Goal: Task Accomplishment & Management: Use online tool/utility

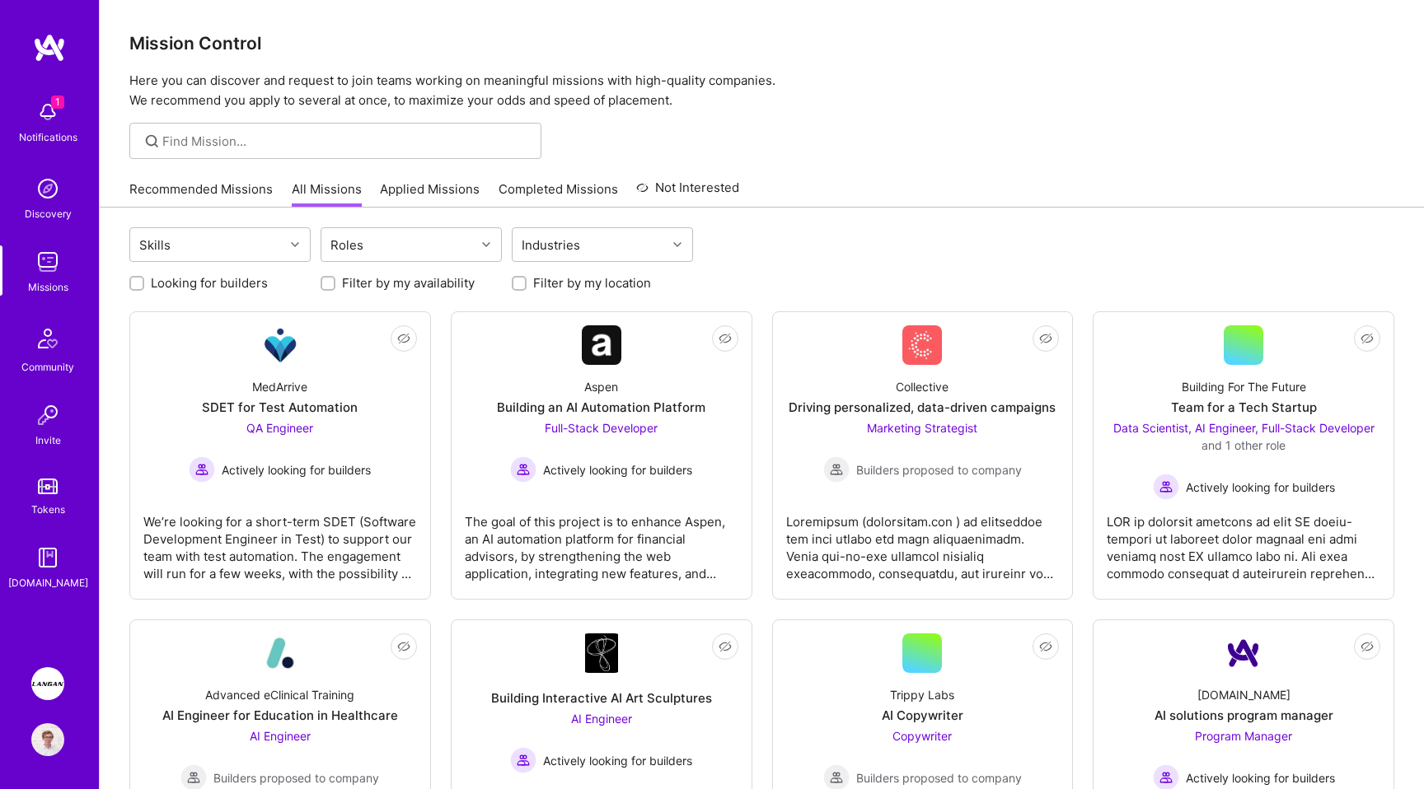
click at [54, 685] on img at bounding box center [47, 683] width 33 height 33
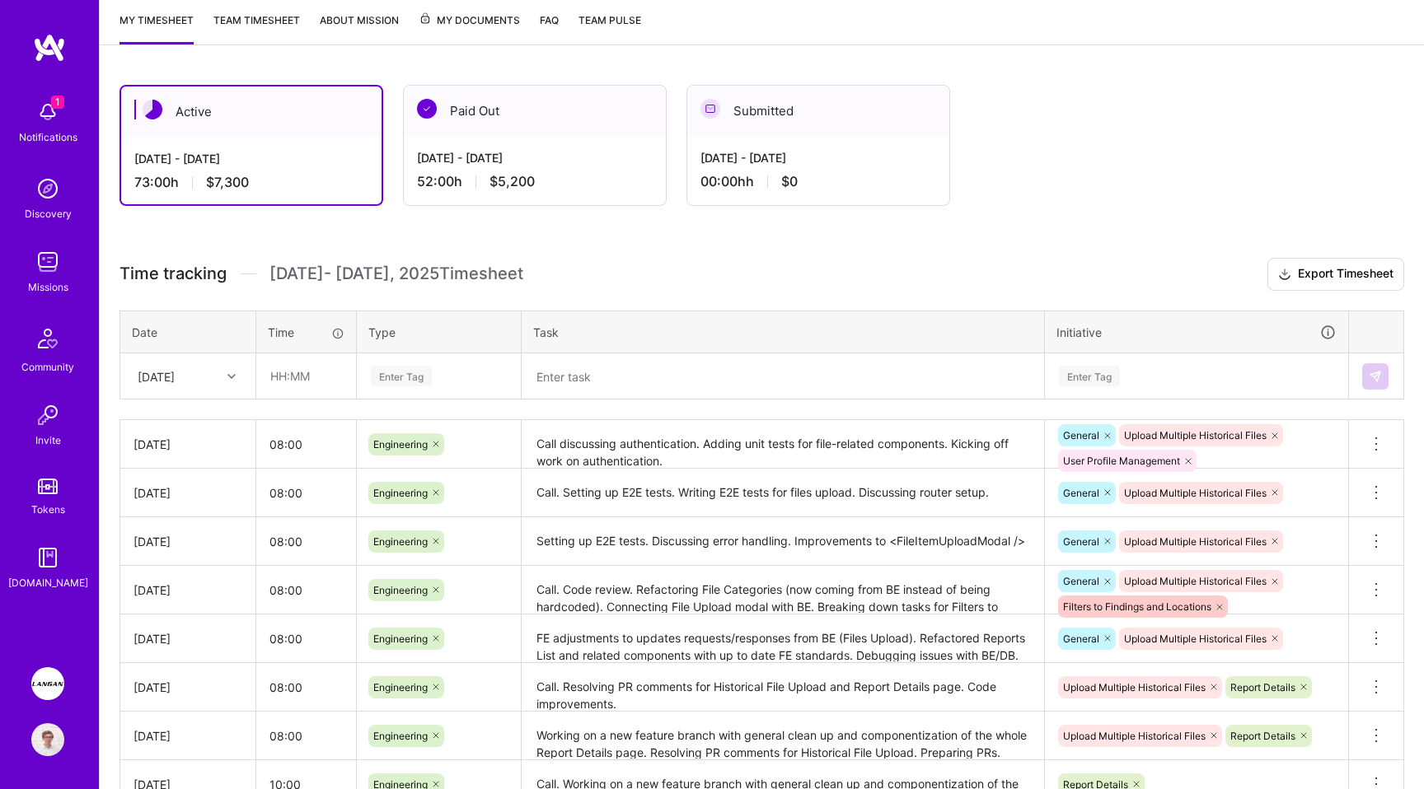
scroll to position [386, 0]
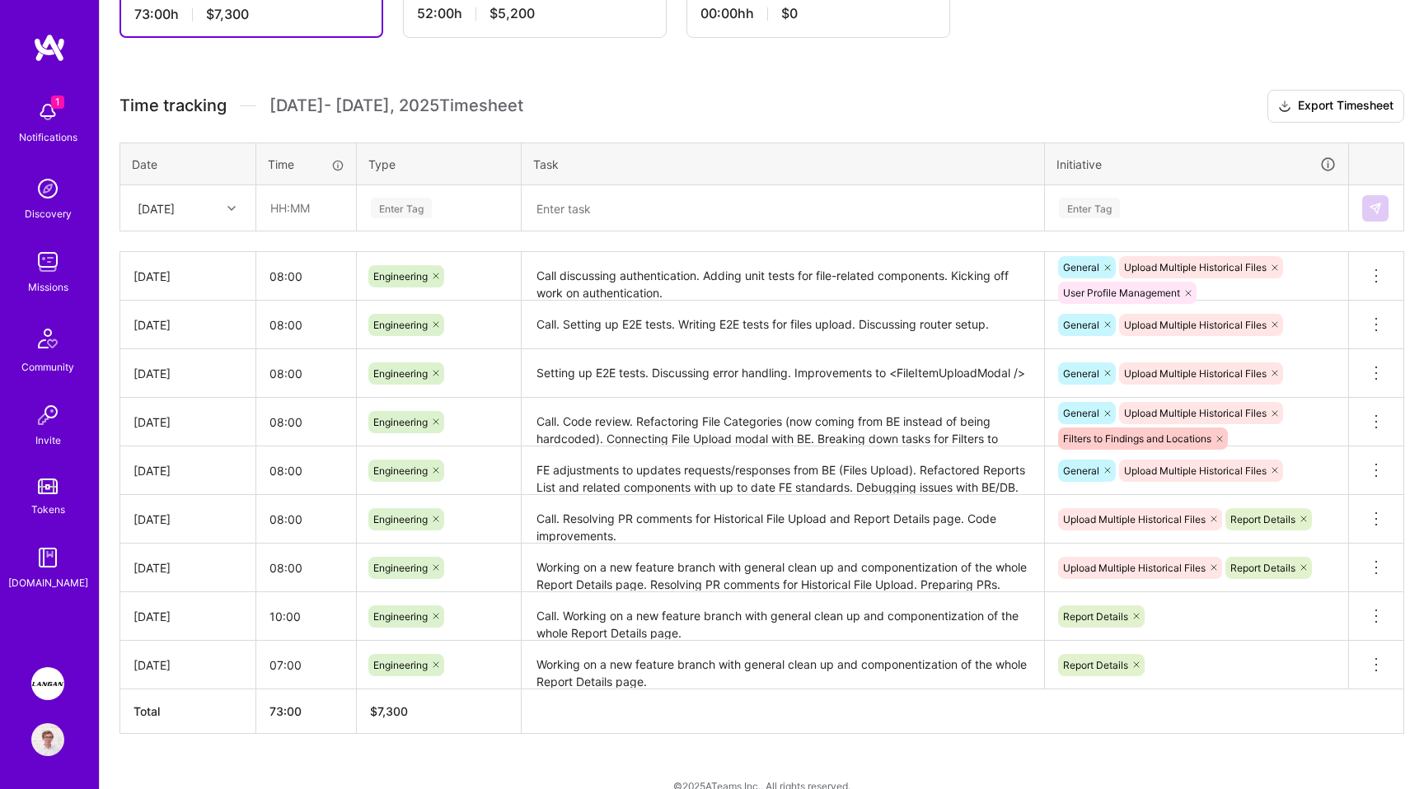
click at [175, 205] on div "[DATE]" at bounding box center [156, 207] width 37 height 17
click at [185, 466] on div "[DATE]" at bounding box center [187, 465] width 133 height 30
type input "08:00"
type input "eng"
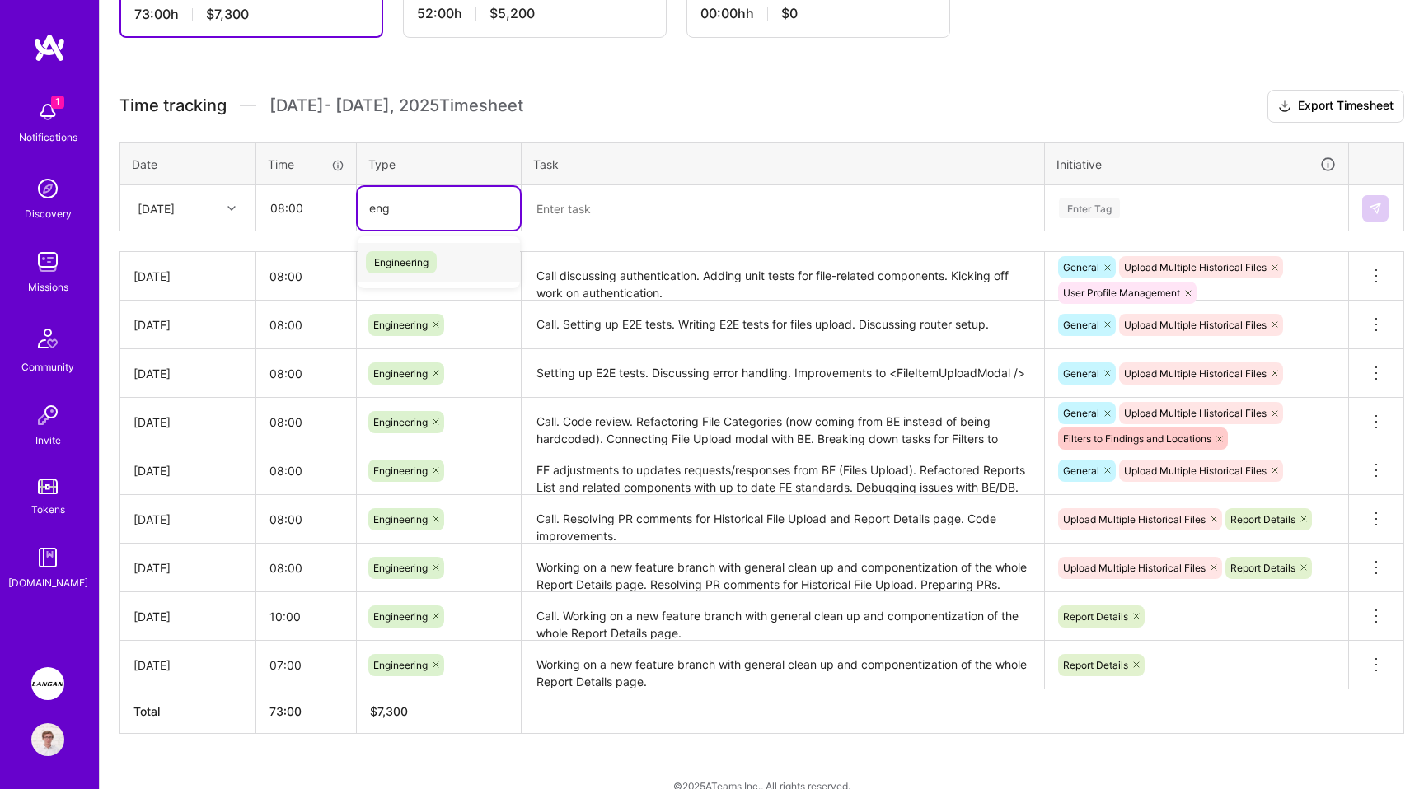
click at [419, 258] on span "Engineering" at bounding box center [401, 262] width 71 height 22
click at [594, 232] on div "Time tracking [DATE] - [DATE] Timesheet Export Timesheet Date Time Type Task In…" at bounding box center [761, 412] width 1285 height 644
click at [606, 204] on textarea at bounding box center [782, 208] width 519 height 43
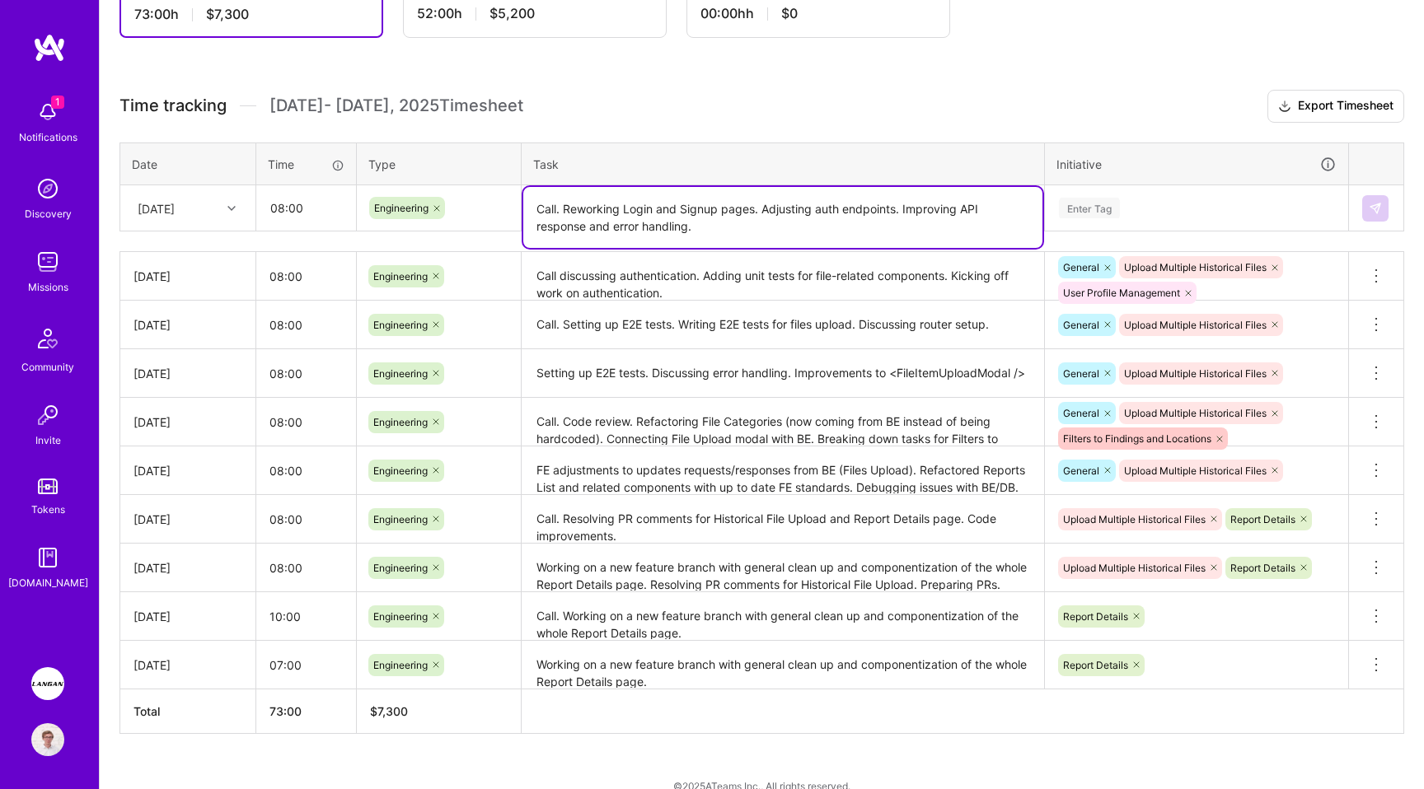
click at [1081, 213] on div "Enter Tag" at bounding box center [1089, 208] width 61 height 26
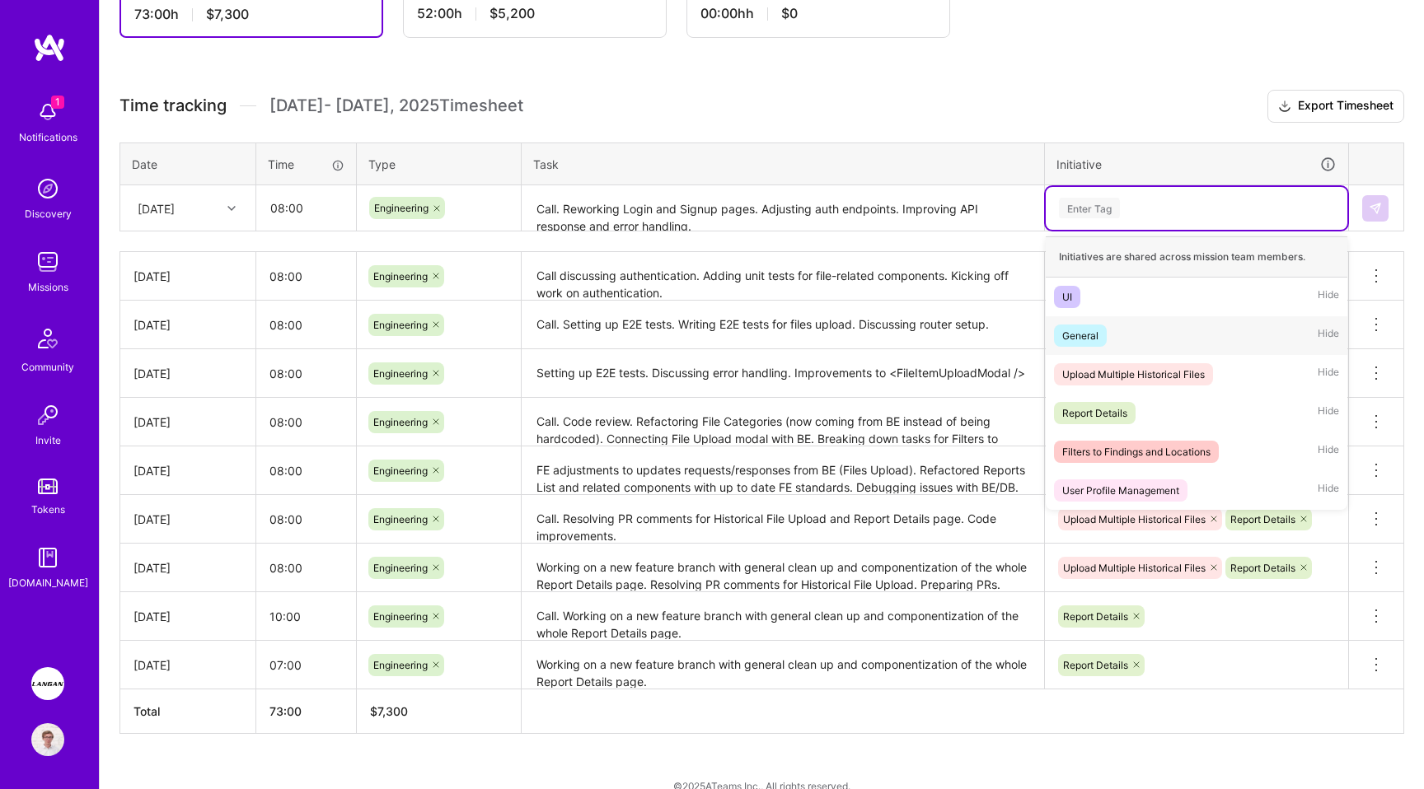
click at [1090, 337] on div "General" at bounding box center [1080, 335] width 36 height 17
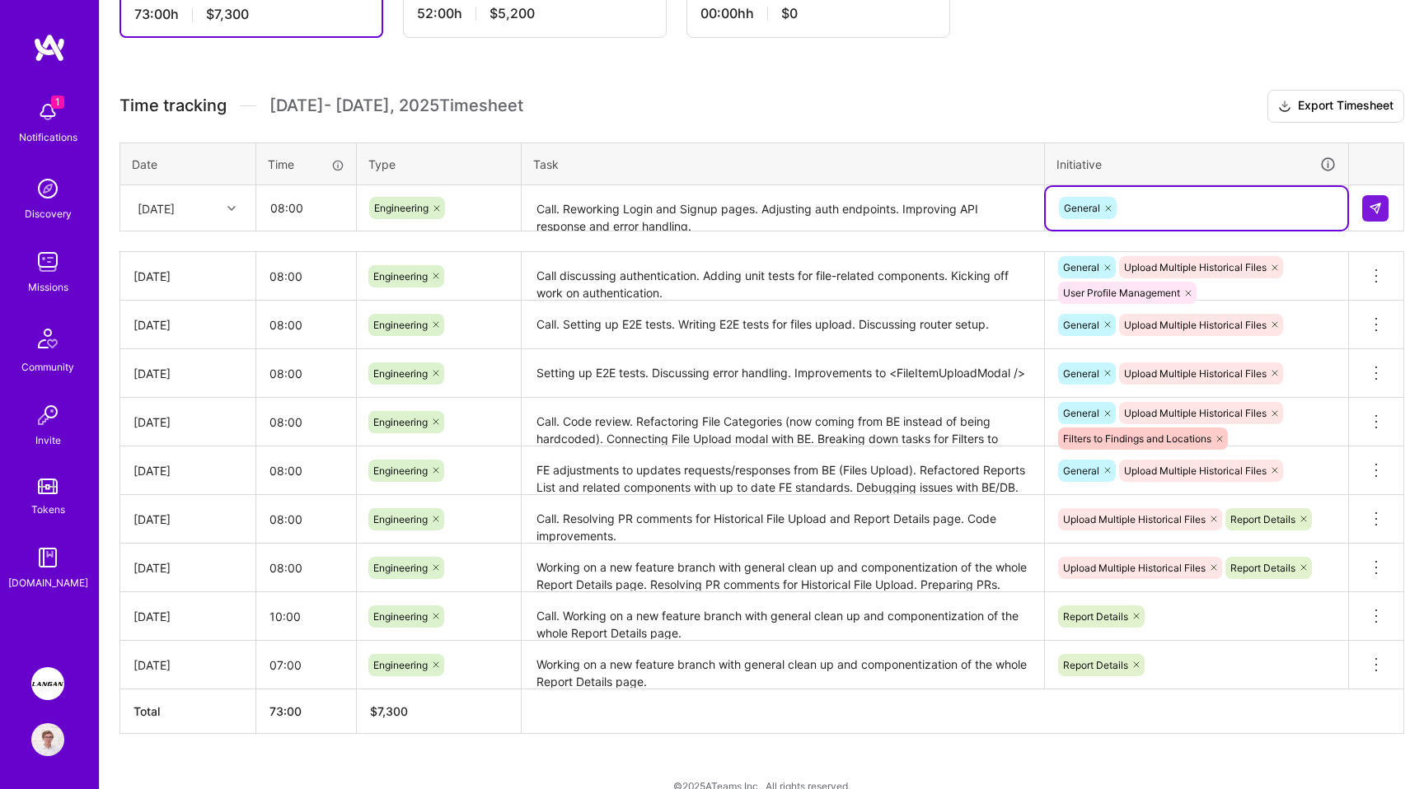
click at [1154, 204] on div "General" at bounding box center [1196, 208] width 279 height 26
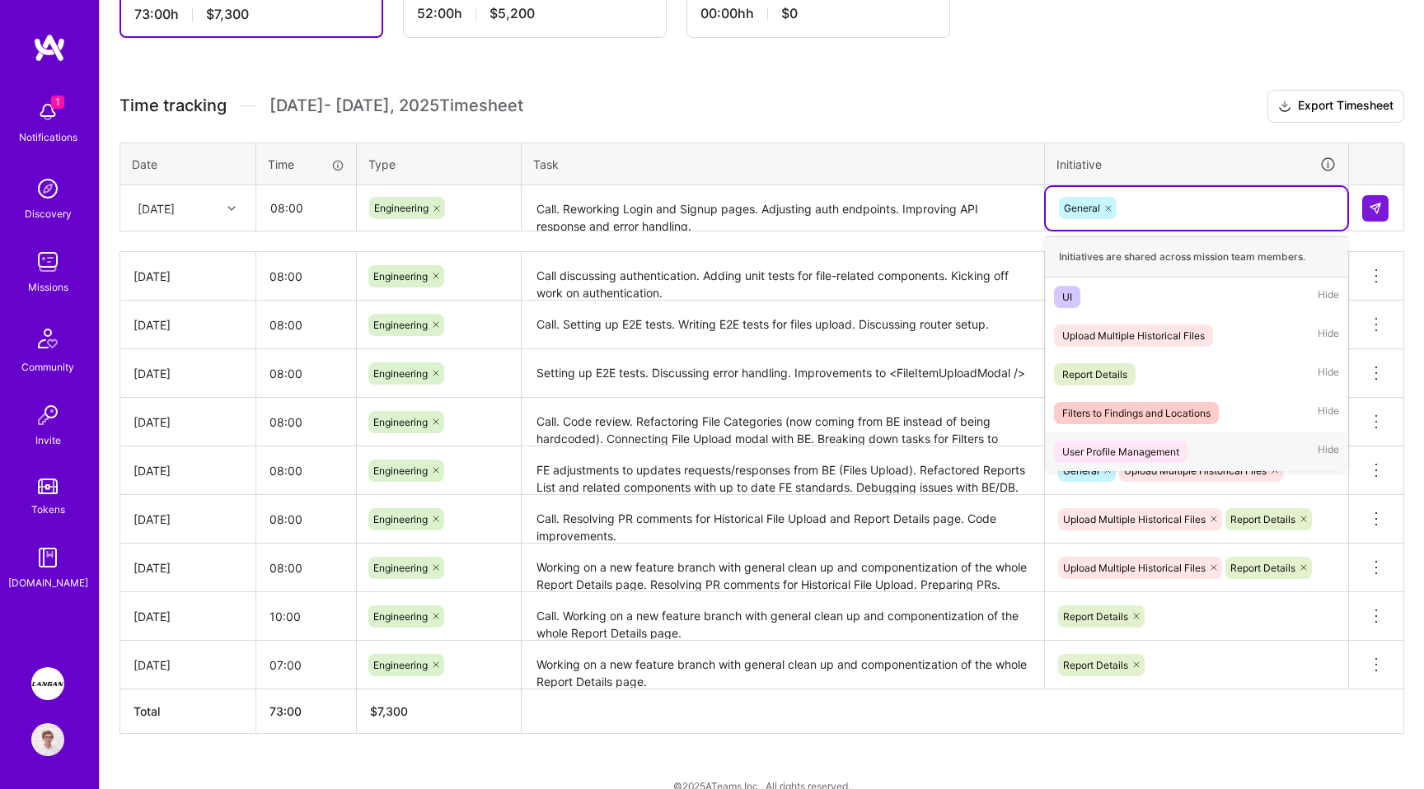
click at [1114, 441] on span "User Profile Management" at bounding box center [1120, 452] width 133 height 22
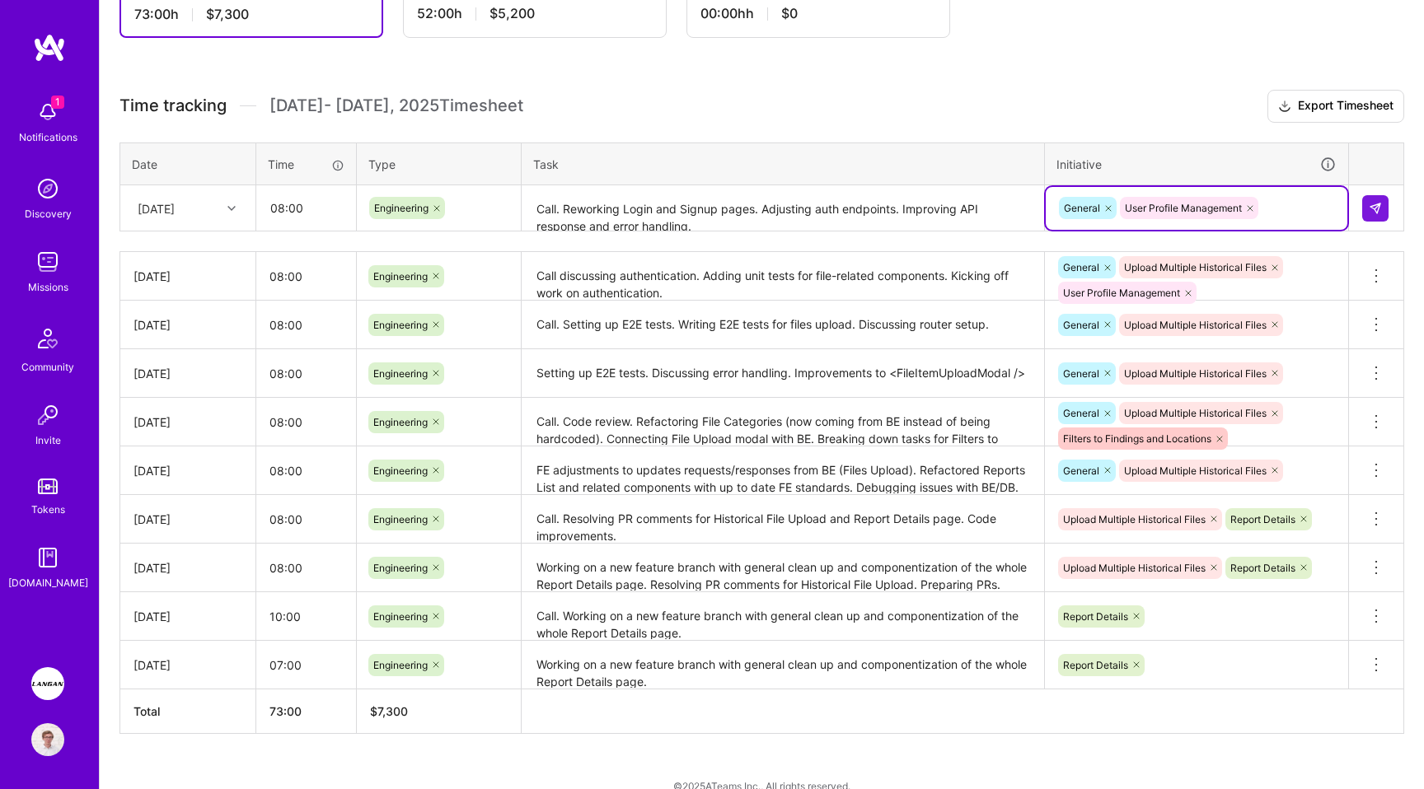
click at [803, 206] on textarea "Call. Reworking Login and Signup pages. Adjusting auth endpoints. Improving API…" at bounding box center [782, 209] width 519 height 44
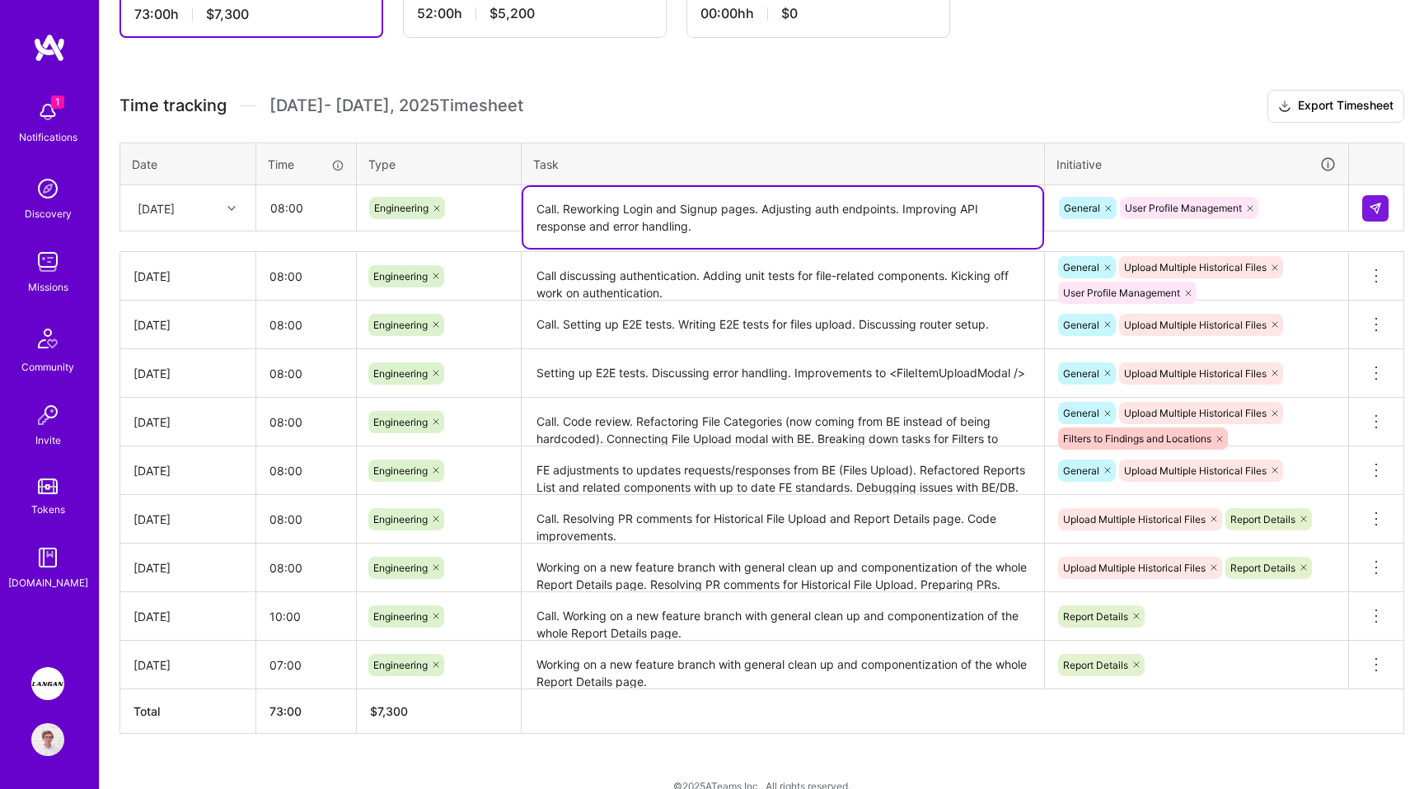
click at [775, 206] on textarea "Call. Reworking Login and Signup pages. Adjusting auth endpoints. Improving API…" at bounding box center [782, 217] width 519 height 61
click at [918, 208] on textarea "Call. Reworking Login and Signup pages. Adjusted auth endpoints. Improving API …" at bounding box center [782, 217] width 519 height 61
click at [921, 208] on textarea "Call. Reworking Login and Signup pages. Adjusted auth endpoints. Improving API …" at bounding box center [782, 217] width 519 height 61
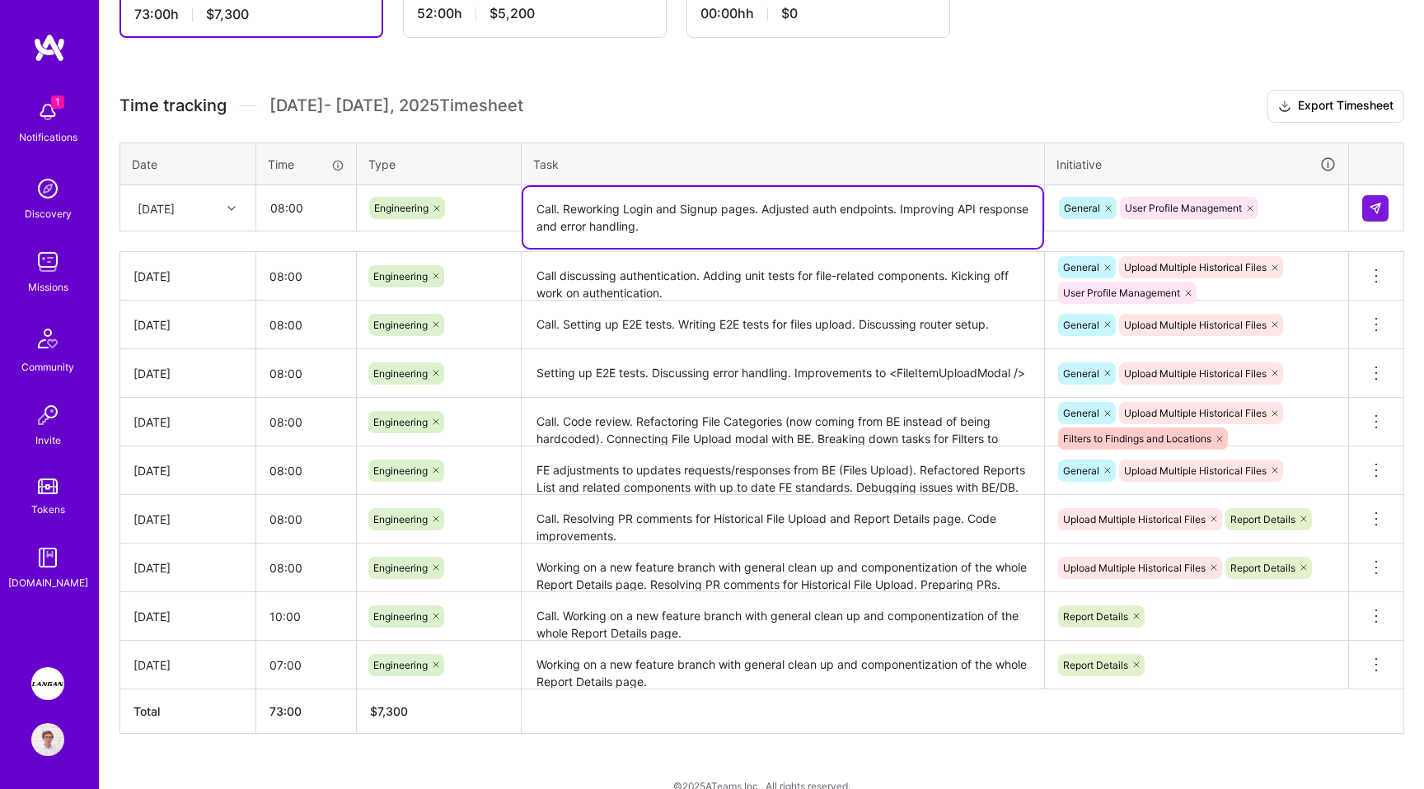
click at [921, 208] on textarea "Call. Reworking Login and Signup pages. Adjusted auth endpoints. Improving API …" at bounding box center [782, 217] width 519 height 61
type textarea "Call. Reworking Login and Signup pages. Adjusting auth endpoints. Improving API…"
click at [1367, 204] on button at bounding box center [1375, 208] width 26 height 26
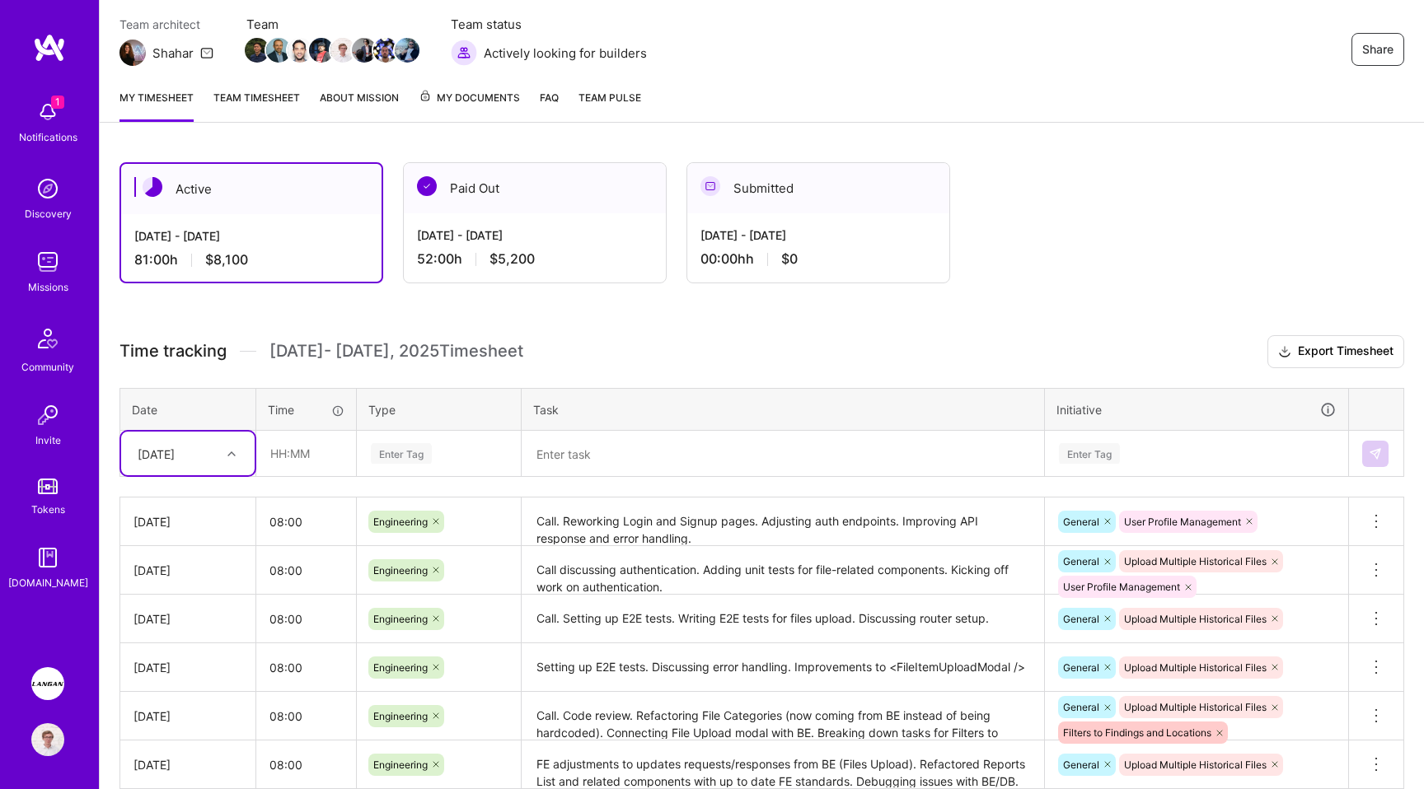
scroll to position [0, 0]
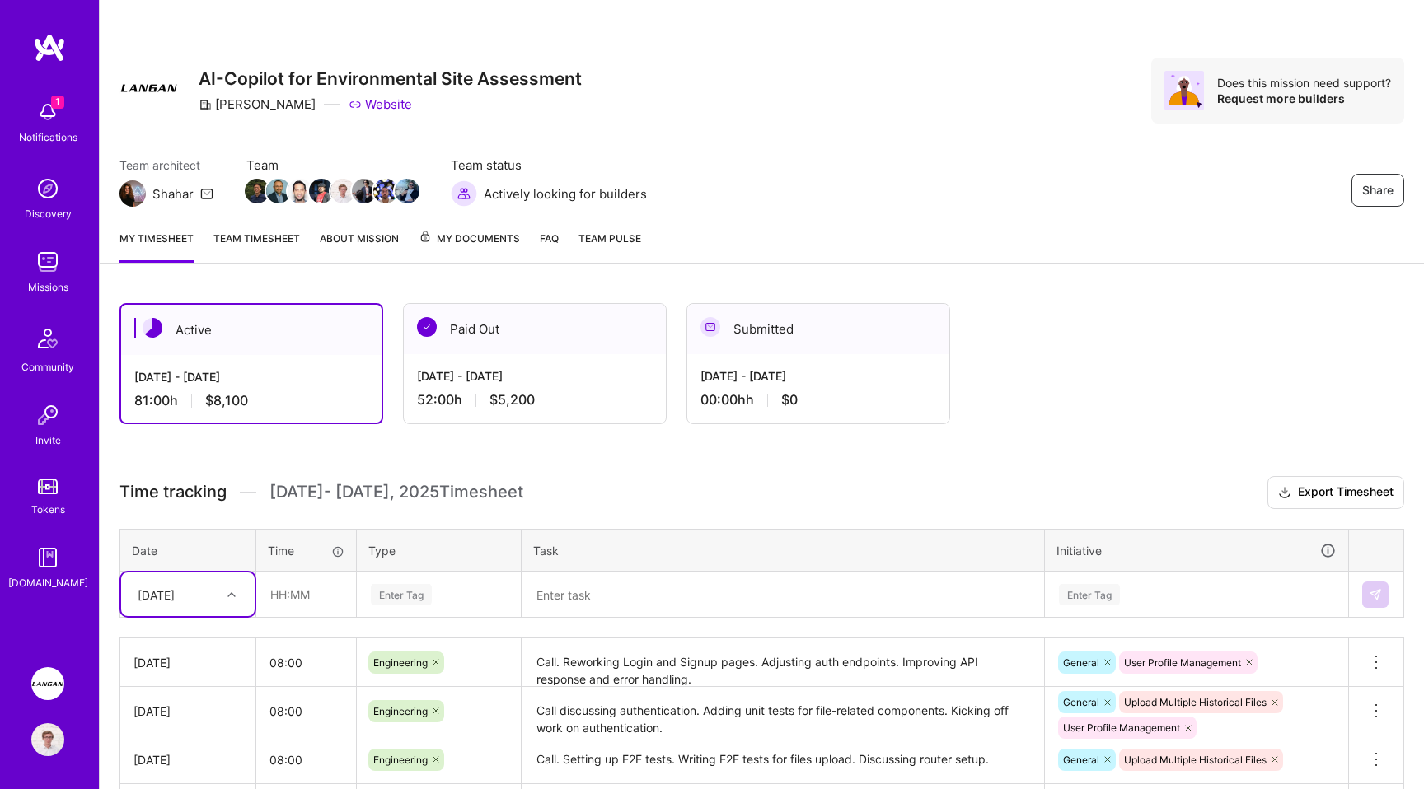
click at [265, 239] on link "Team timesheet" at bounding box center [256, 246] width 87 height 33
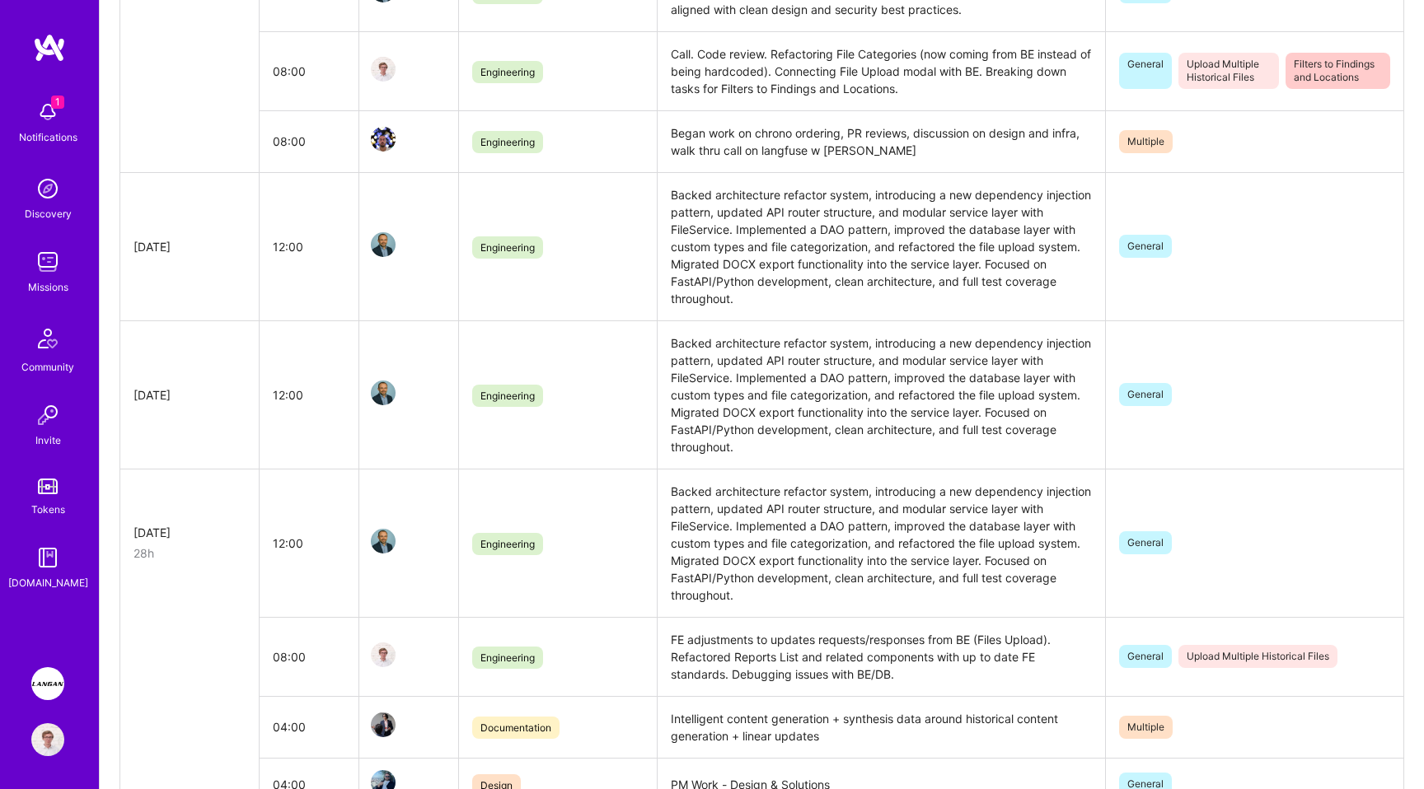
scroll to position [703, 0]
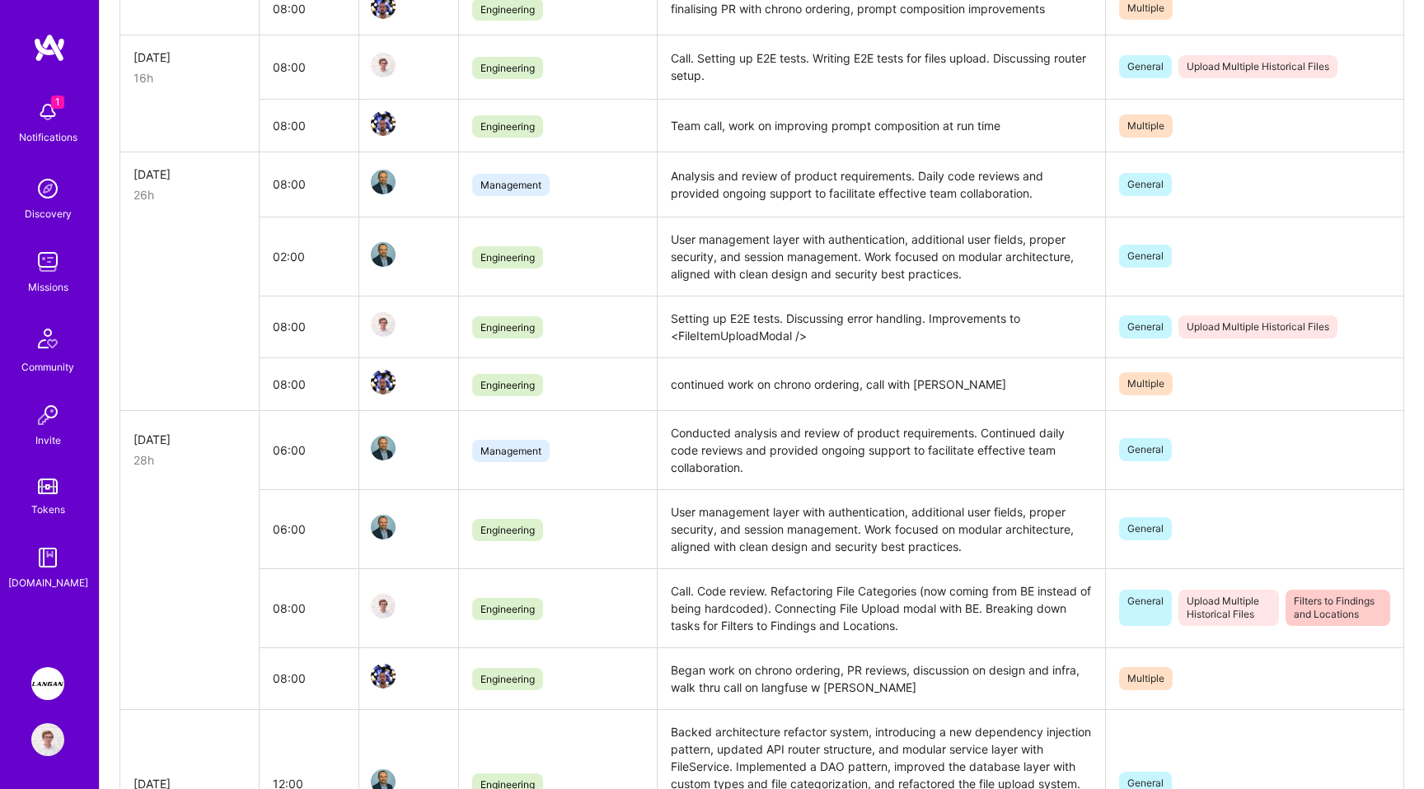
click at [43, 105] on img at bounding box center [47, 112] width 33 height 33
